Goal: Information Seeking & Learning: Learn about a topic

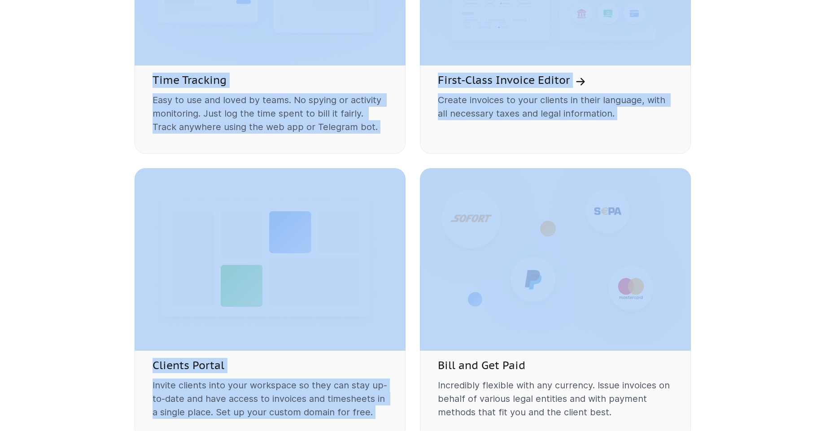
scroll to position [865, 0]
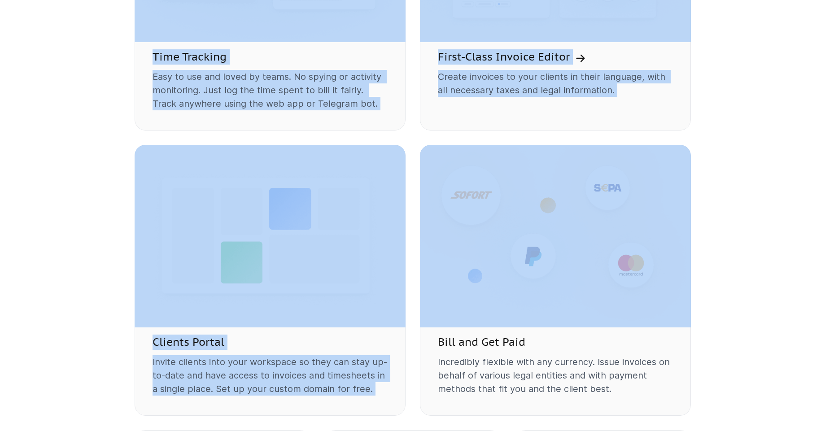
drag, startPoint x: 832, startPoint y: 61, endPoint x: 812, endPoint y: 194, distance: 134.3
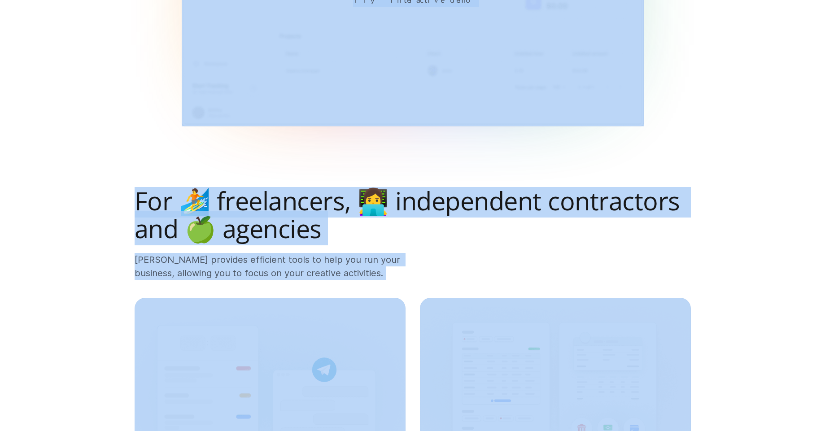
scroll to position [0, 0]
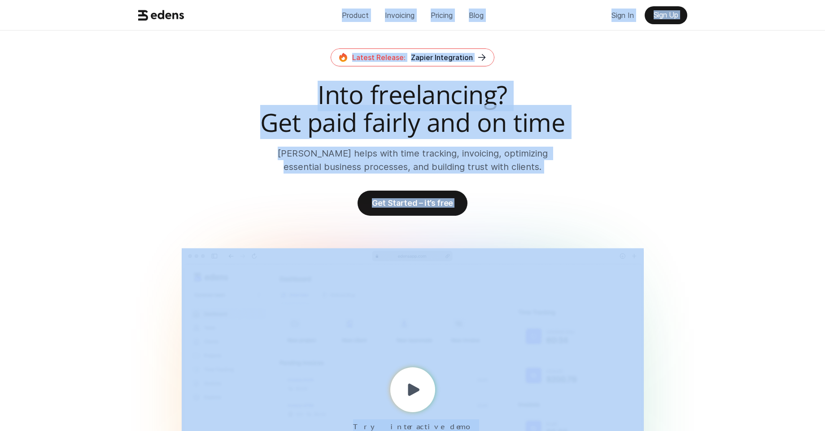
drag, startPoint x: 832, startPoint y: 200, endPoint x: 832, endPoint y: 25, distance: 174.6
click at [710, 62] on div "Product Invoicing Pricing Blog Sign In Sign Up Latest Release: Zapier Integrati…" at bounding box center [412, 307] width 825 height 614
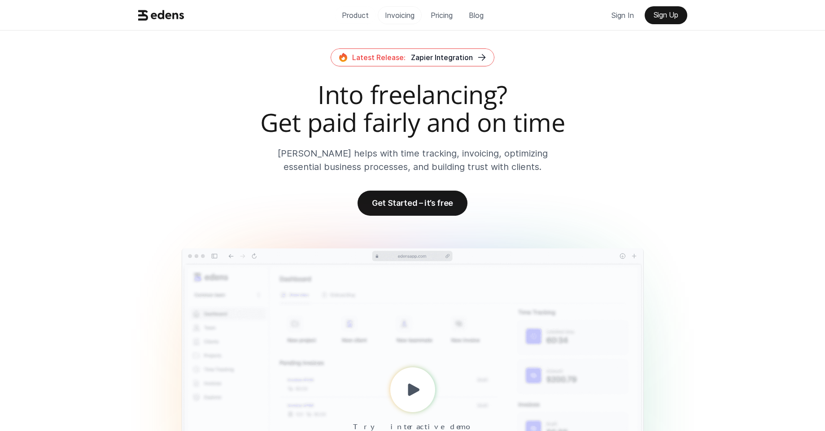
click at [398, 16] on p "Invoicing" at bounding box center [400, 15] width 30 height 13
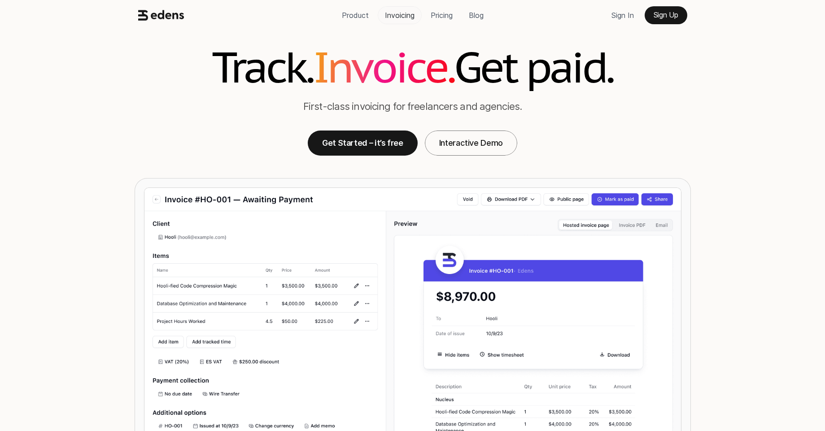
click at [404, 21] on p "Invoicing" at bounding box center [400, 15] width 30 height 13
click at [474, 12] on p "Blog" at bounding box center [476, 15] width 15 height 13
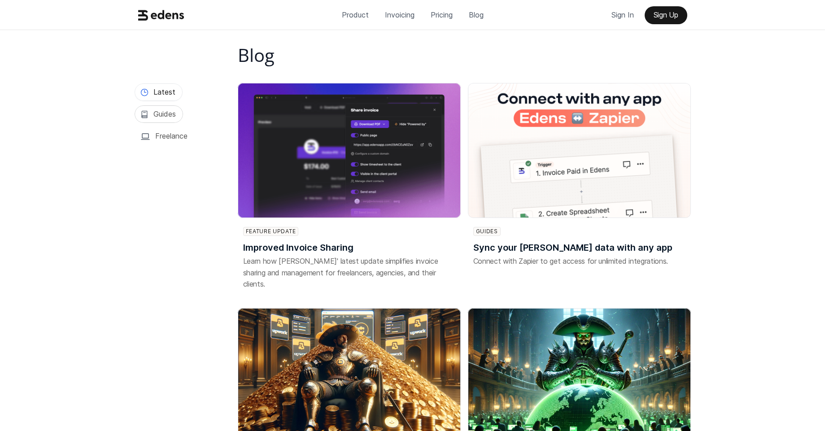
click at [170, 114] on h3 "Guides" at bounding box center [165, 114] width 22 height 10
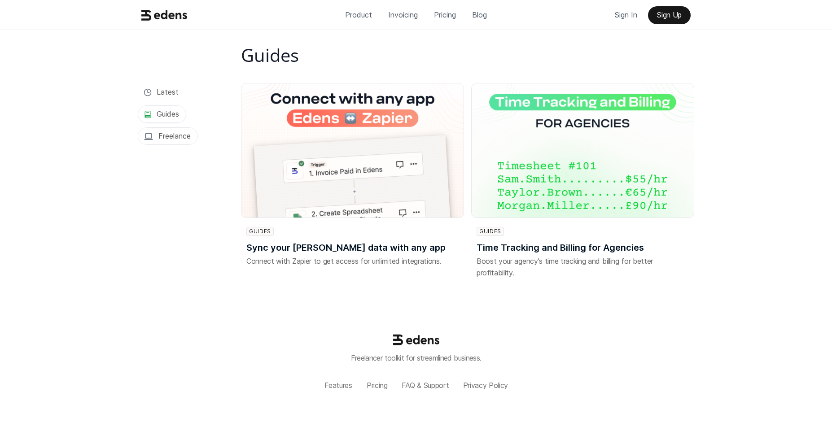
click at [185, 135] on h3 "Freelance" at bounding box center [174, 136] width 32 height 10
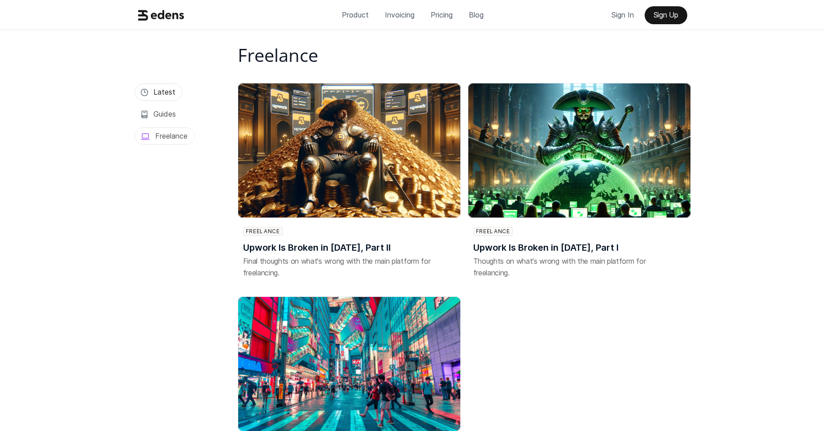
click at [172, 100] on link "Latest" at bounding box center [159, 92] width 48 height 18
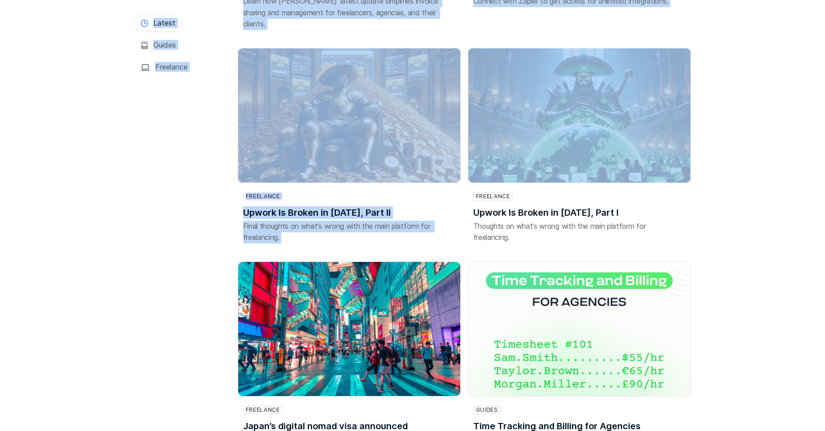
scroll to position [265, 0]
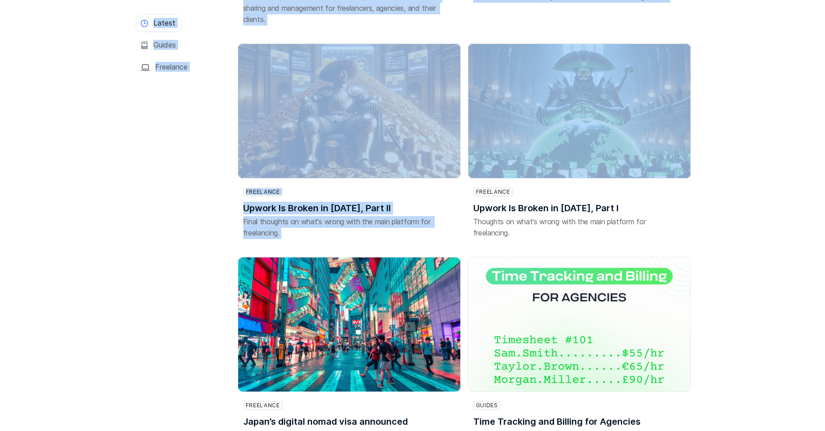
drag, startPoint x: 832, startPoint y: 28, endPoint x: 832, endPoint y: 72, distance: 44.4
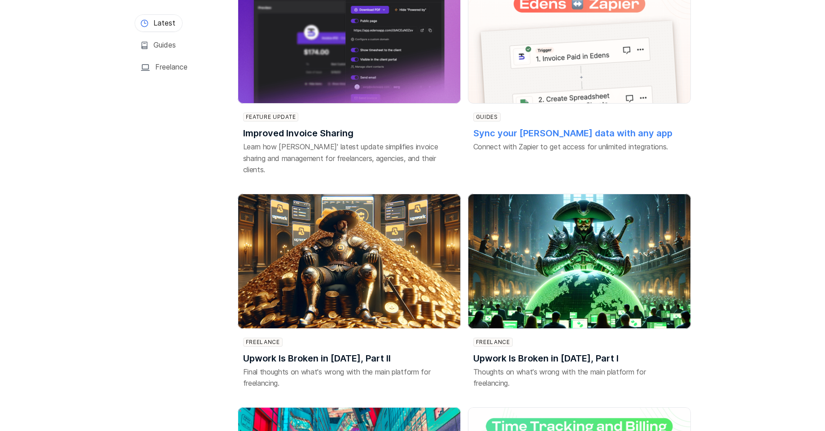
scroll to position [0, 0]
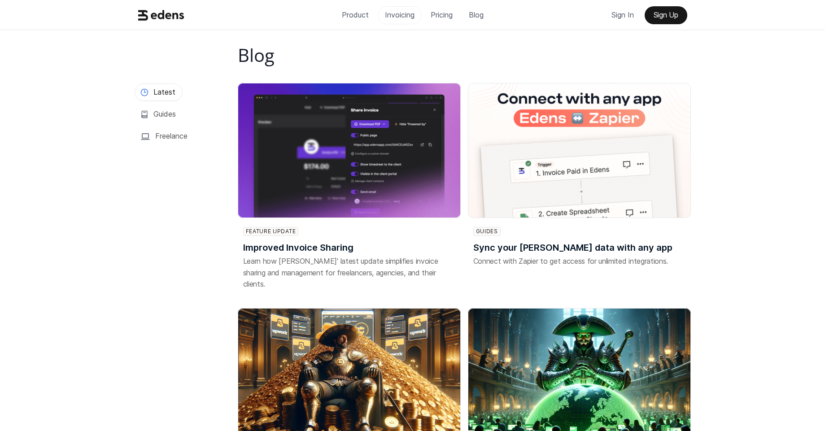
click at [401, 18] on p "Invoicing" at bounding box center [400, 14] width 30 height 13
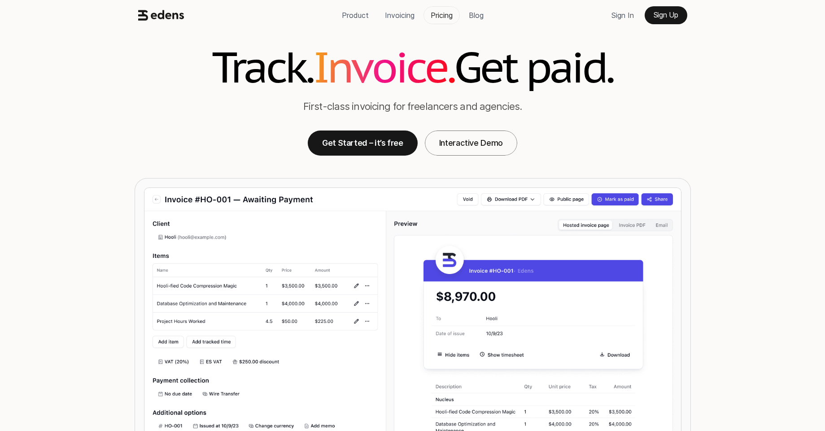
click at [433, 16] on p "Pricing" at bounding box center [442, 15] width 22 height 13
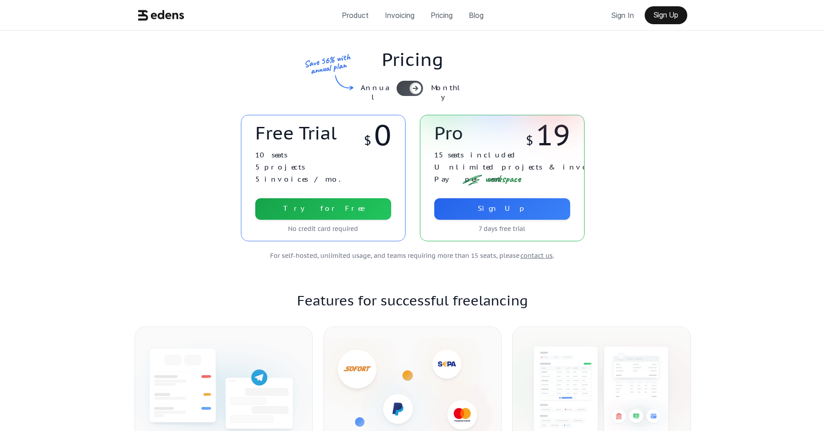
click at [404, 87] on div at bounding box center [410, 88] width 26 height 15
click at [416, 89] on div at bounding box center [410, 88] width 26 height 15
click at [325, 69] on p "Save 56% with annual plan" at bounding box center [327, 64] width 65 height 26
click at [402, 92] on div at bounding box center [410, 88] width 26 height 15
click at [414, 91] on div at bounding box center [410, 88] width 26 height 15
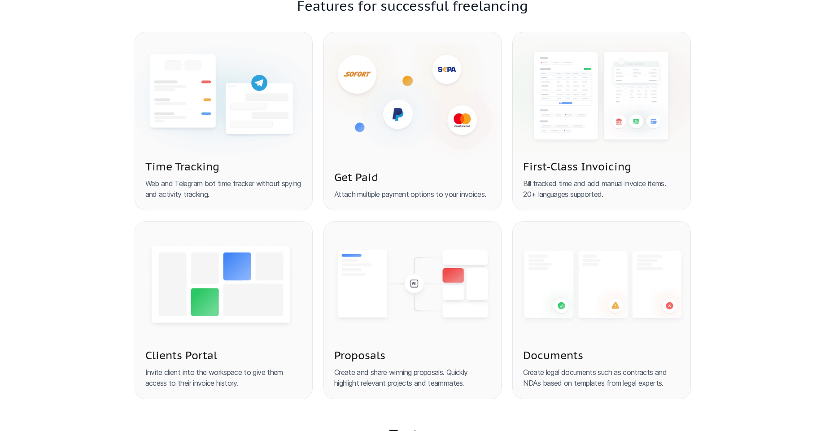
scroll to position [293, 0]
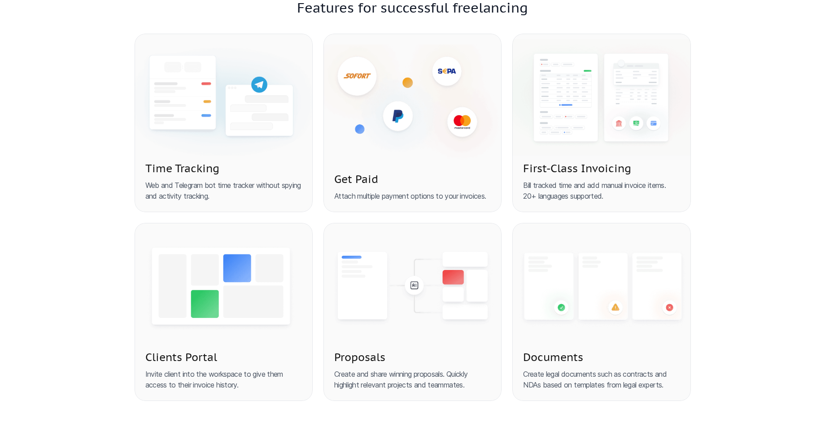
click at [545, 101] on div "Pricing Annual Monthly Save 56% with annual plan Free Trial $ 0 10 seats 5 proj…" at bounding box center [412, 74] width 825 height 675
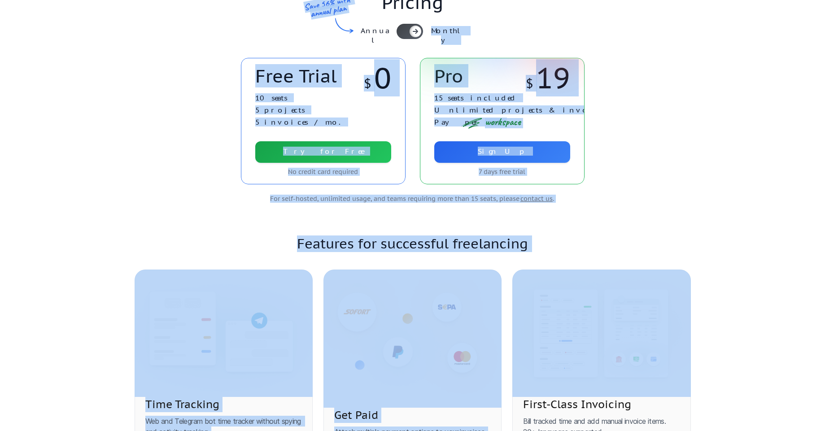
scroll to position [0, 0]
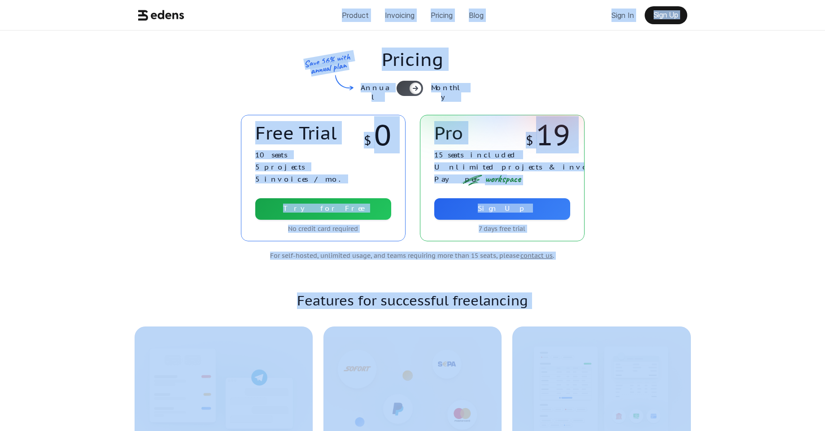
drag, startPoint x: 832, startPoint y: 162, endPoint x: 830, endPoint y: -52, distance: 214.1
click at [825, 0] on html "Product Invoicing Pricing Blog Sign In Sign Up Pricing Annual Monthly Save 56% …" at bounding box center [412, 400] width 825 height 801
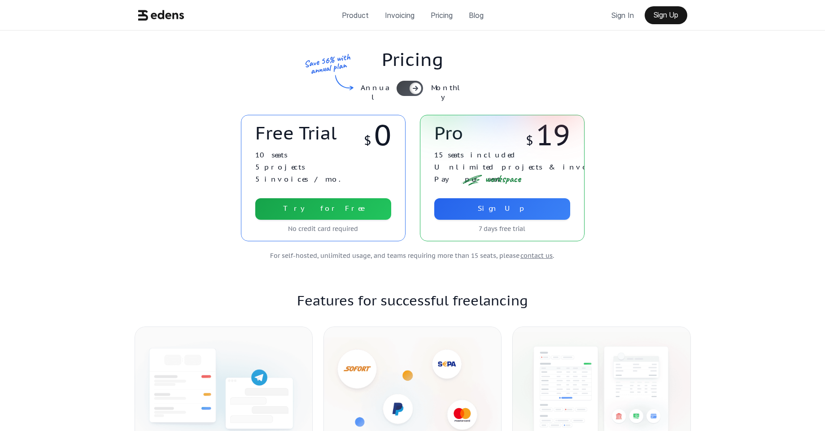
click at [241, 18] on div "Product Invoicing Pricing Blog Sign In Sign Up" at bounding box center [412, 15] width 571 height 18
click at [352, 21] on p "Product" at bounding box center [355, 15] width 27 height 13
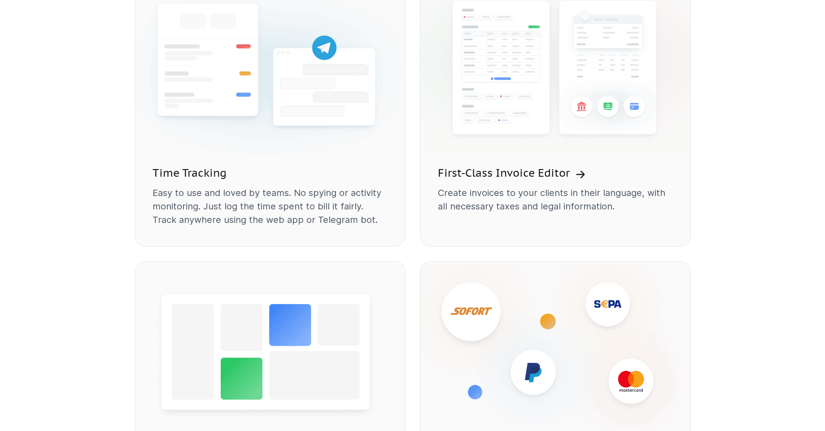
scroll to position [753, 0]
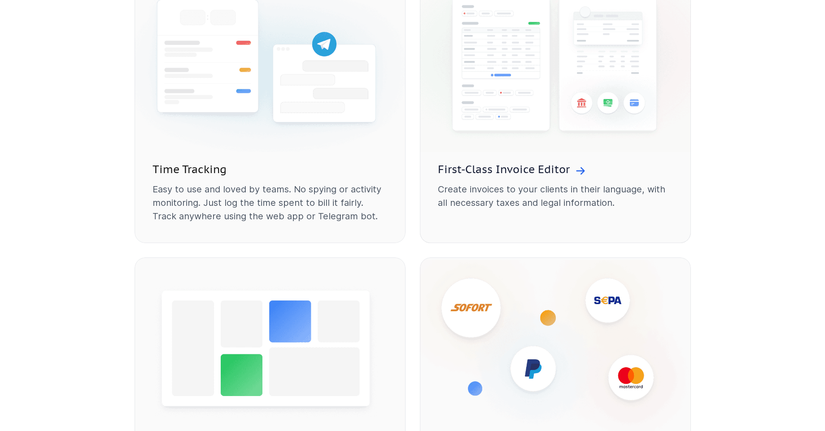
click at [473, 43] on img at bounding box center [555, 63] width 271 height 183
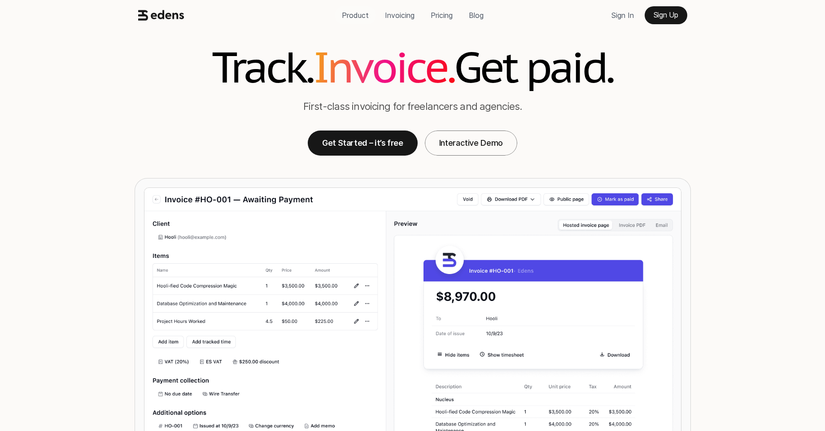
click at [354, 18] on p "Product" at bounding box center [355, 15] width 27 height 13
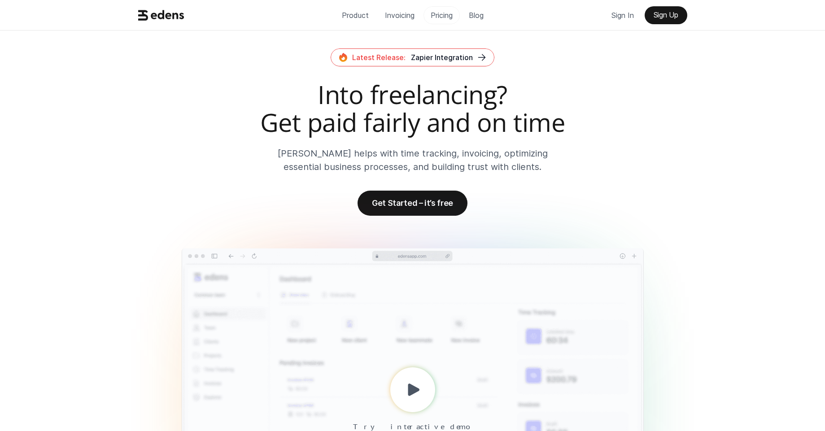
click at [434, 17] on p "Pricing" at bounding box center [442, 15] width 22 height 13
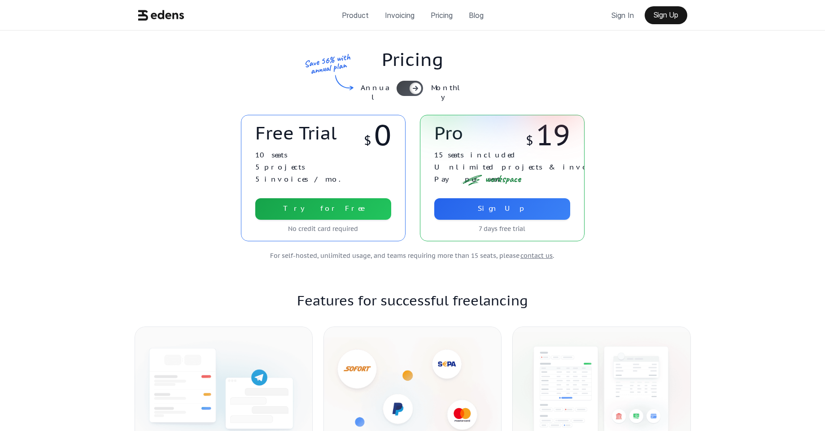
click at [170, 22] on icon at bounding box center [161, 15] width 46 height 17
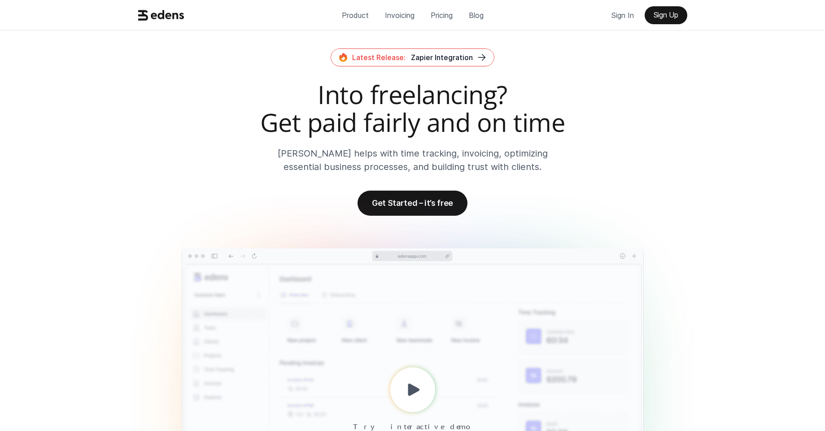
scroll to position [569, 0]
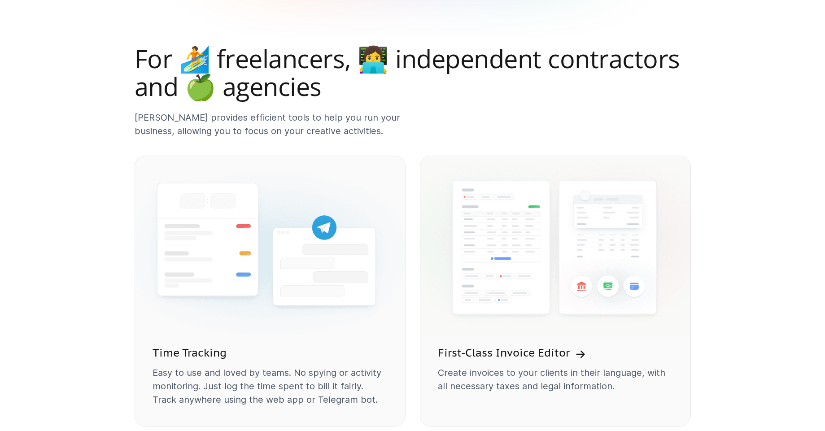
click at [401, 84] on h2 "For 🏄 freelancers, 👩‍💻 independent contractors and 🍏 agencies" at bounding box center [413, 72] width 557 height 55
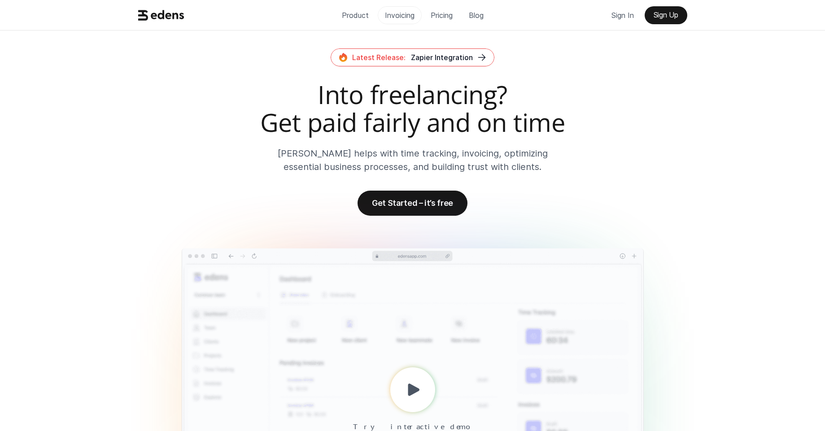
click at [404, 14] on p "Invoicing" at bounding box center [400, 15] width 30 height 13
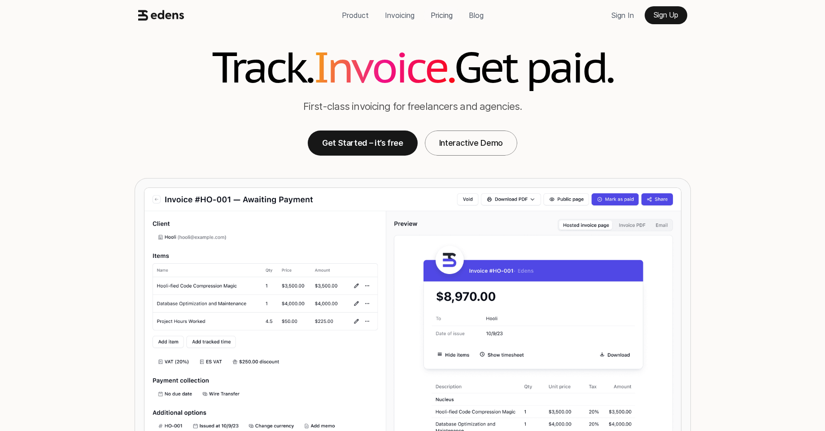
click at [428, 13] on link "Pricing" at bounding box center [442, 15] width 36 height 18
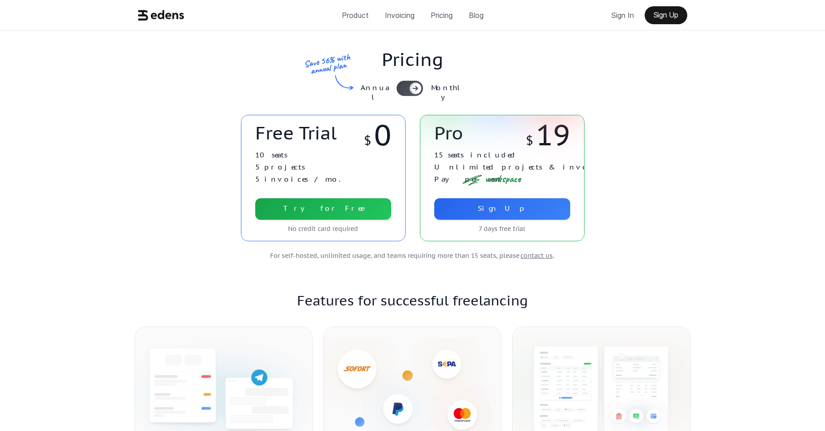
click at [477, 19] on p "Blog" at bounding box center [476, 15] width 15 height 13
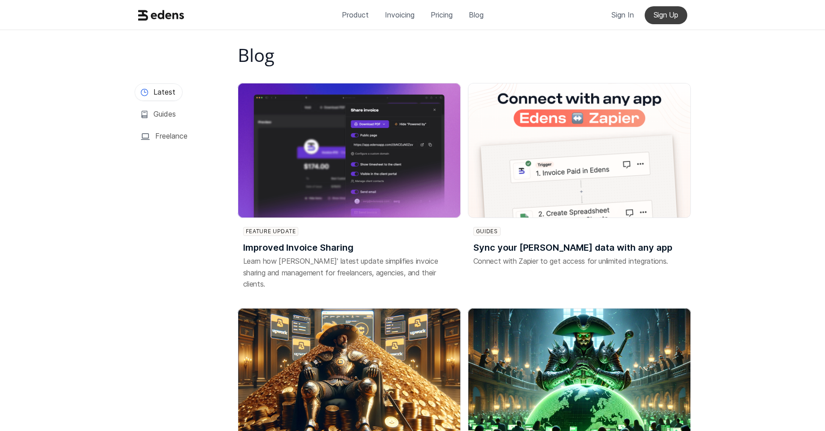
click at [664, 19] on link "Sign Up" at bounding box center [666, 15] width 43 height 18
click at [615, 13] on p "Sign In" at bounding box center [623, 14] width 22 height 13
click at [443, 14] on p "Pricing" at bounding box center [442, 14] width 22 height 13
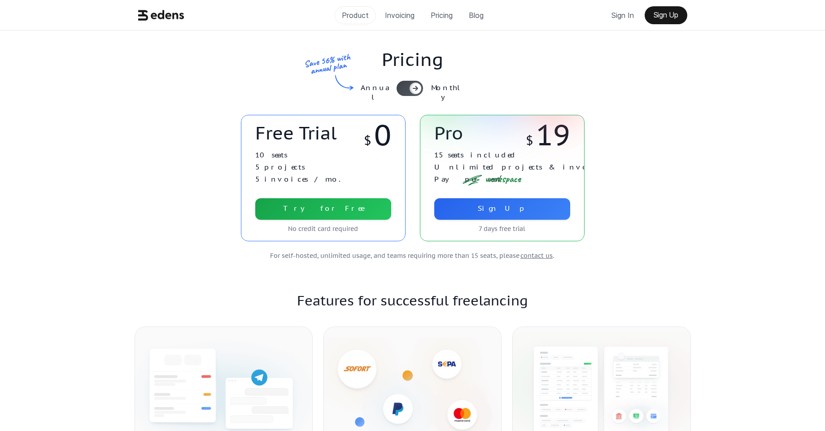
click at [352, 7] on link "Product" at bounding box center [355, 15] width 41 height 18
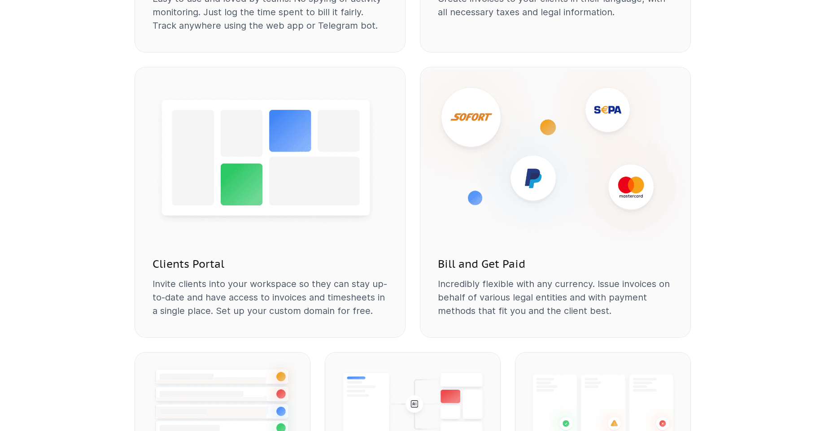
scroll to position [953, 0]
